Goal: Find specific page/section: Find specific page/section

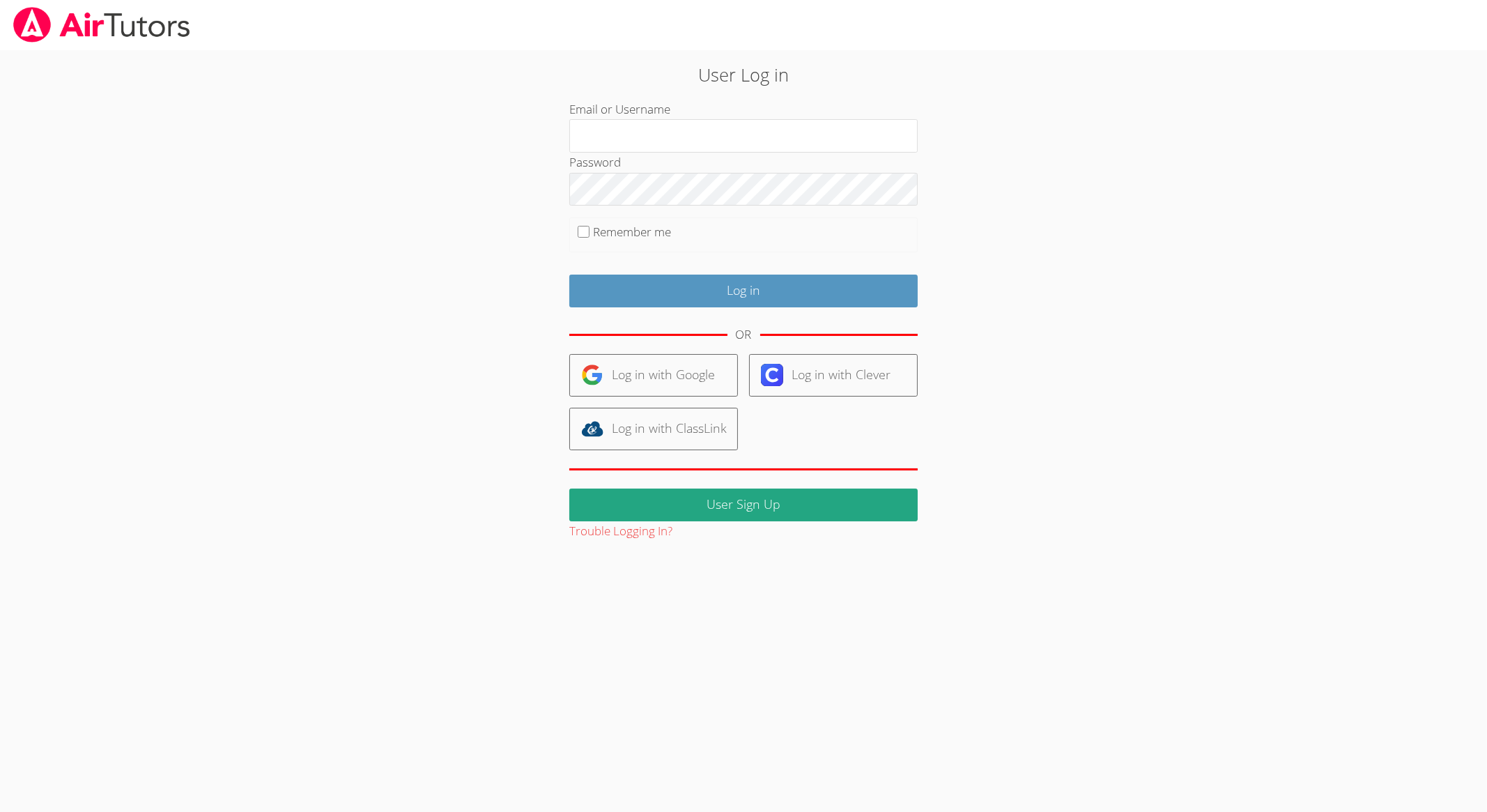
type input "[EMAIL_ADDRESS][DOMAIN_NAME]"
click at [686, 279] on input "Log in" at bounding box center [743, 291] width 348 height 33
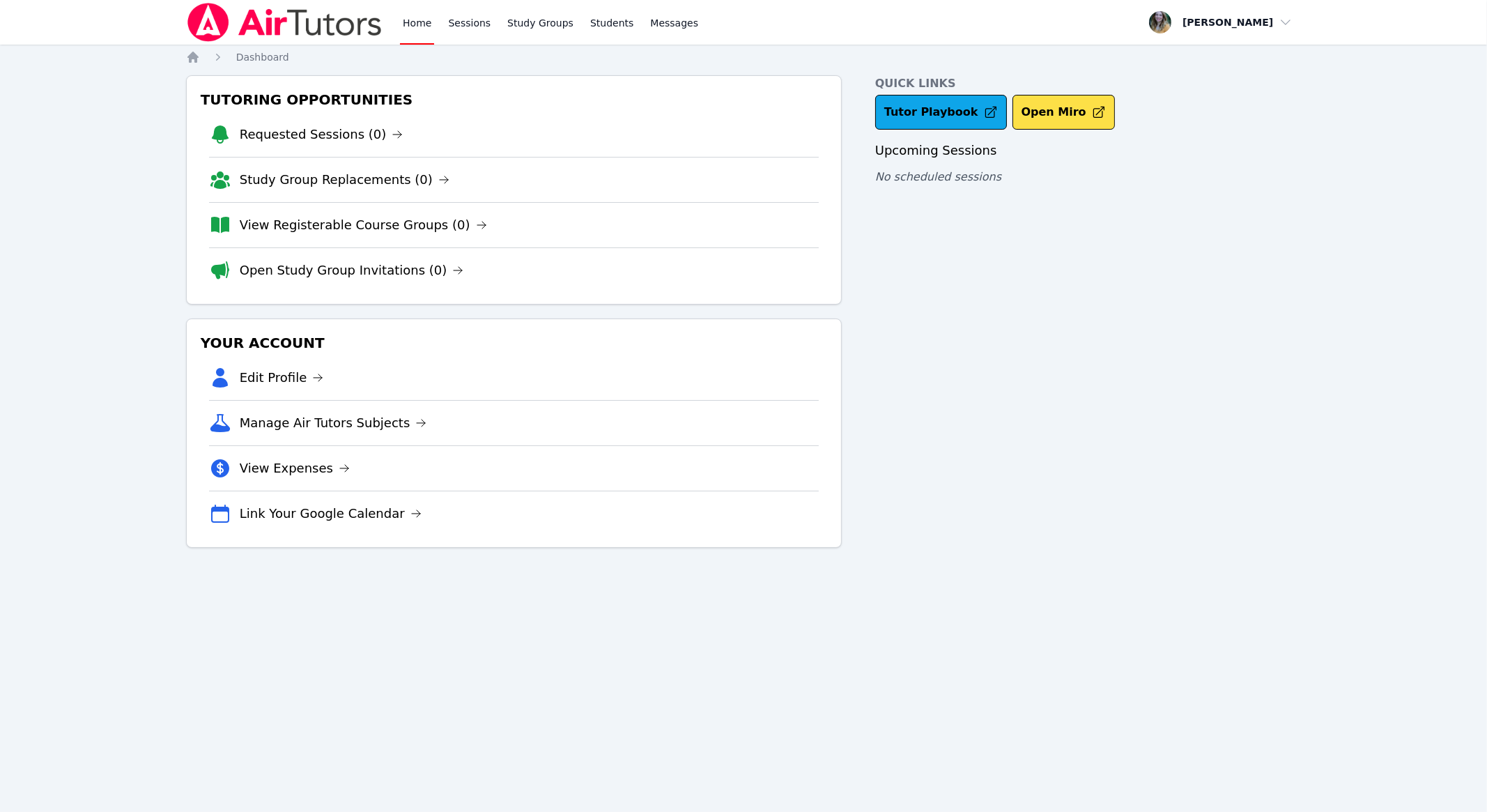
click at [612, 21] on link "Students" at bounding box center [612, 22] width 49 height 45
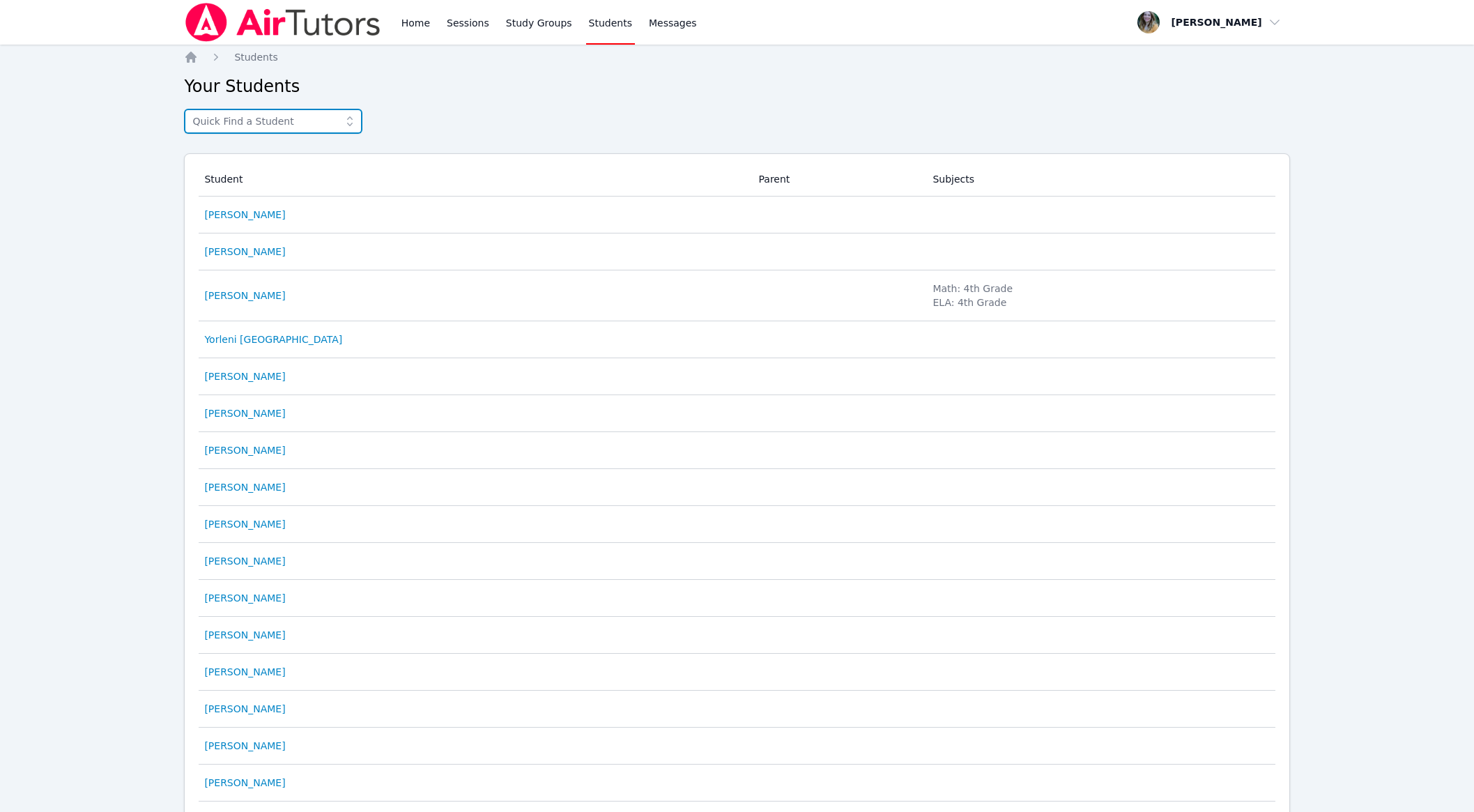
click at [330, 122] on input "text" at bounding box center [273, 121] width 178 height 25
